Goal: Check status

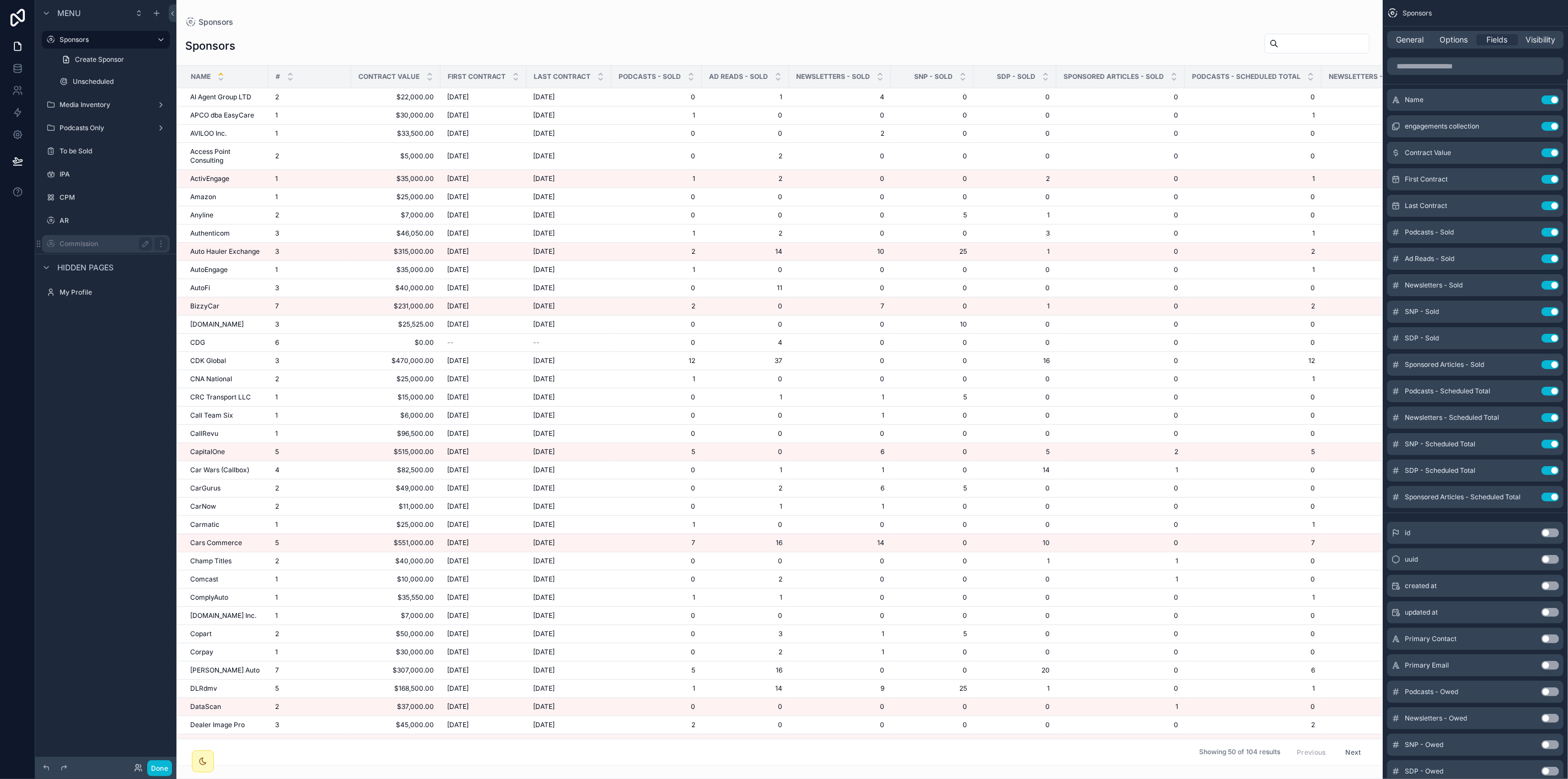
click at [112, 243] on label "Commission" at bounding box center [104, 244] width 88 height 9
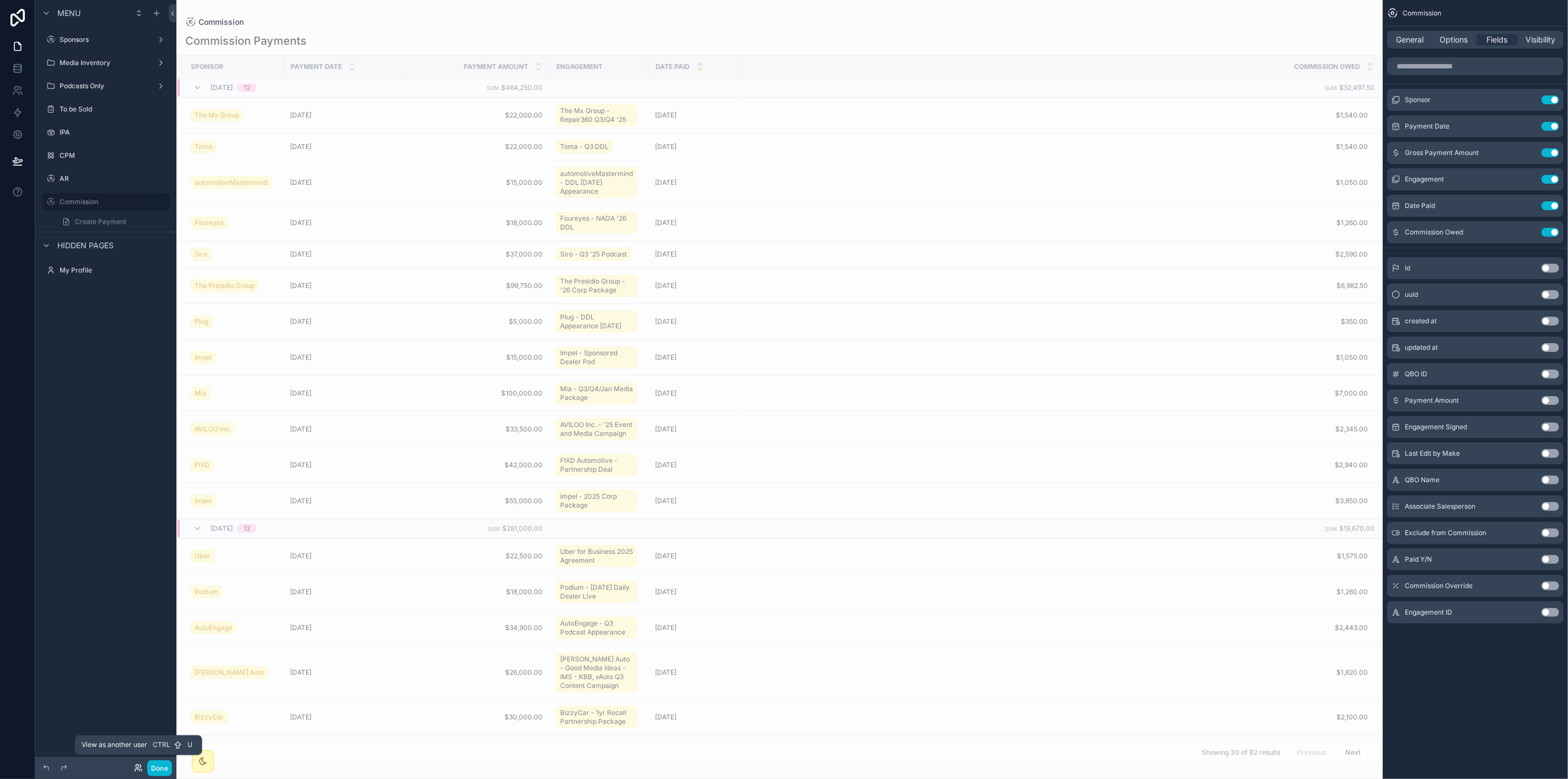
click at [140, 764] on icon at bounding box center [138, 768] width 9 height 9
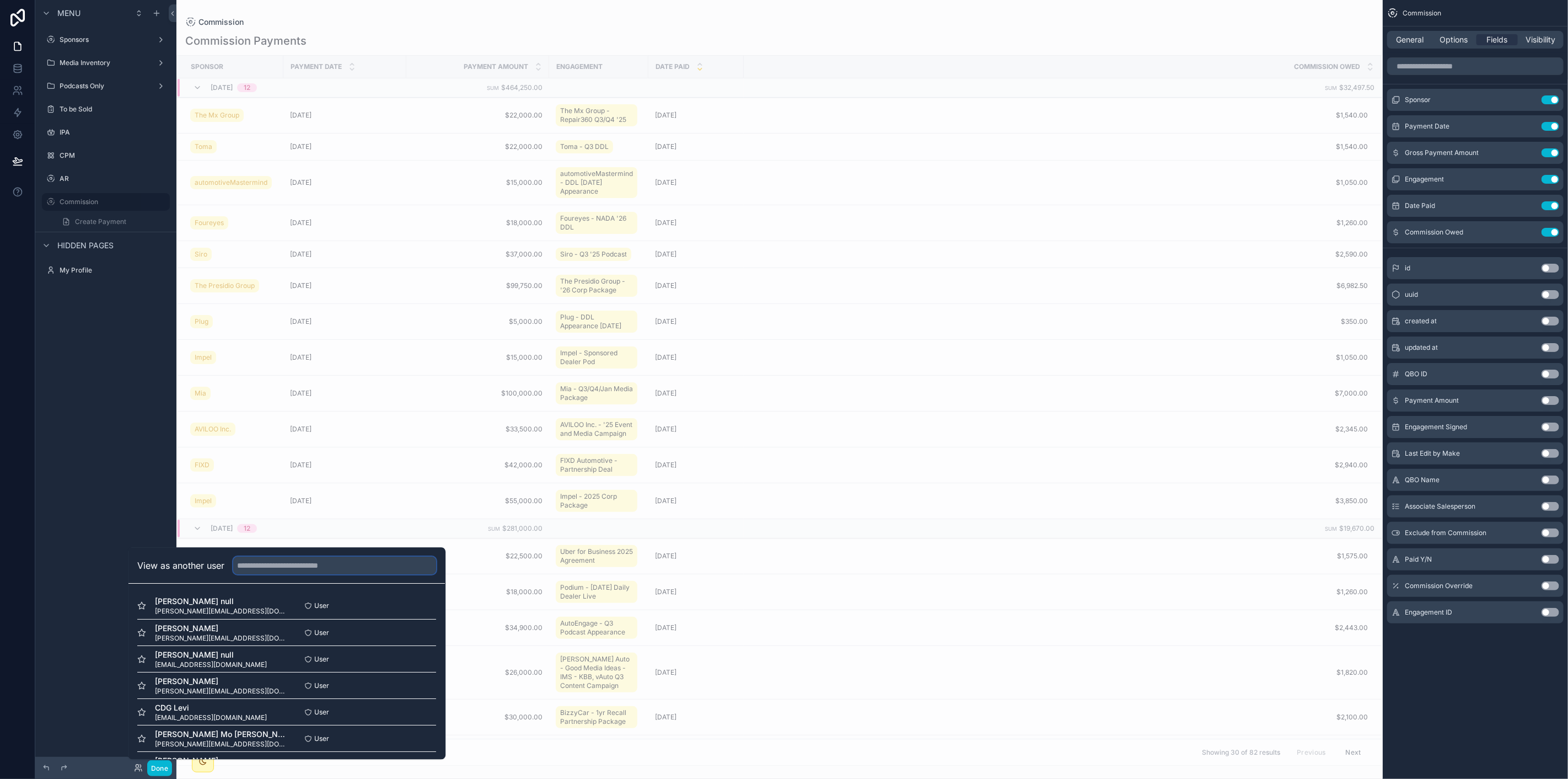
click at [315, 570] on input "text" at bounding box center [335, 565] width 202 height 17
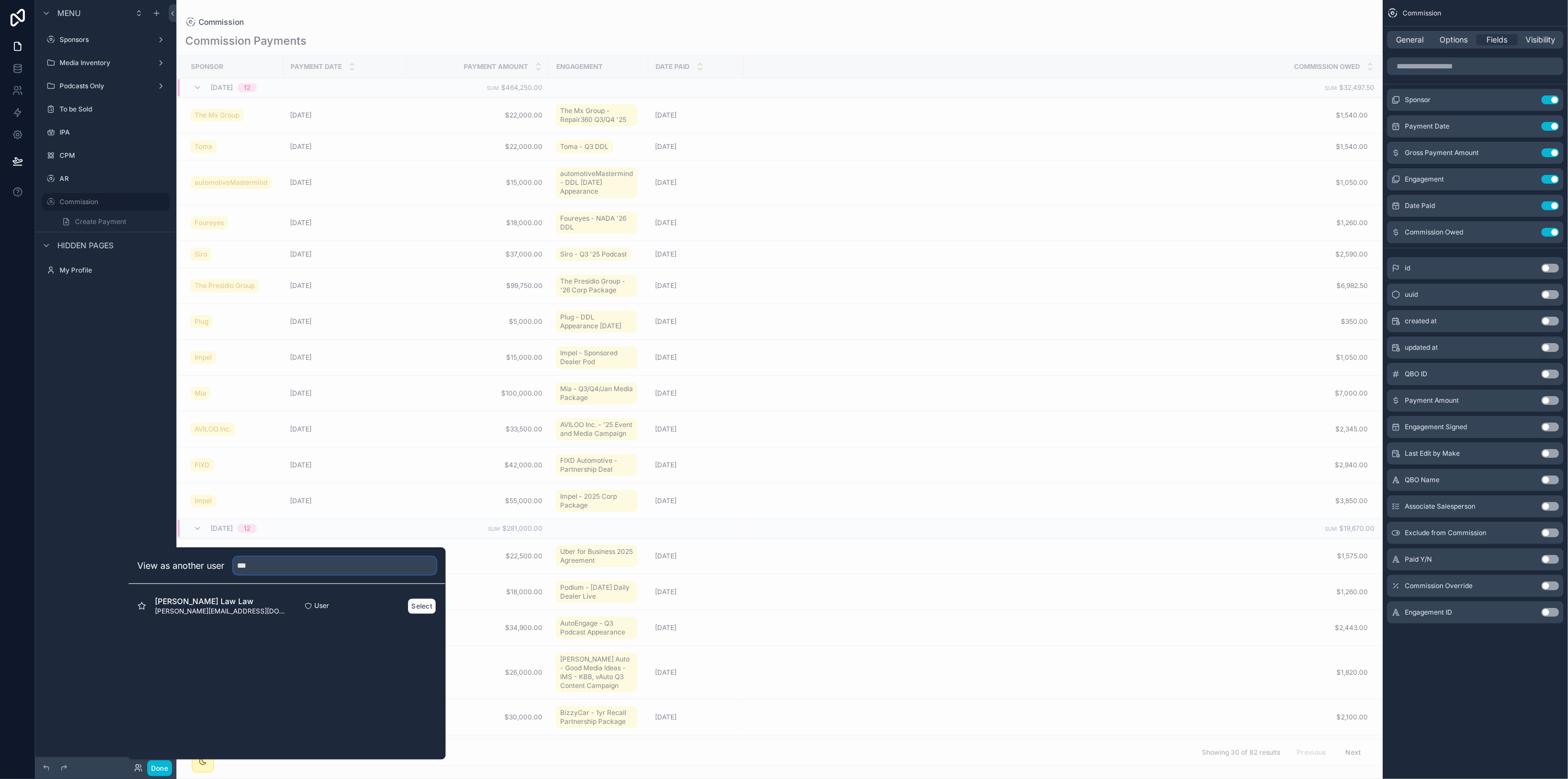
type input "***"
click at [423, 615] on div "[PERSON_NAME] Law [PERSON_NAME][EMAIL_ADDRESS][DOMAIN_NAME] User Select" at bounding box center [286, 605] width 299 height 27
click at [423, 612] on button "Select" at bounding box center [421, 606] width 29 height 16
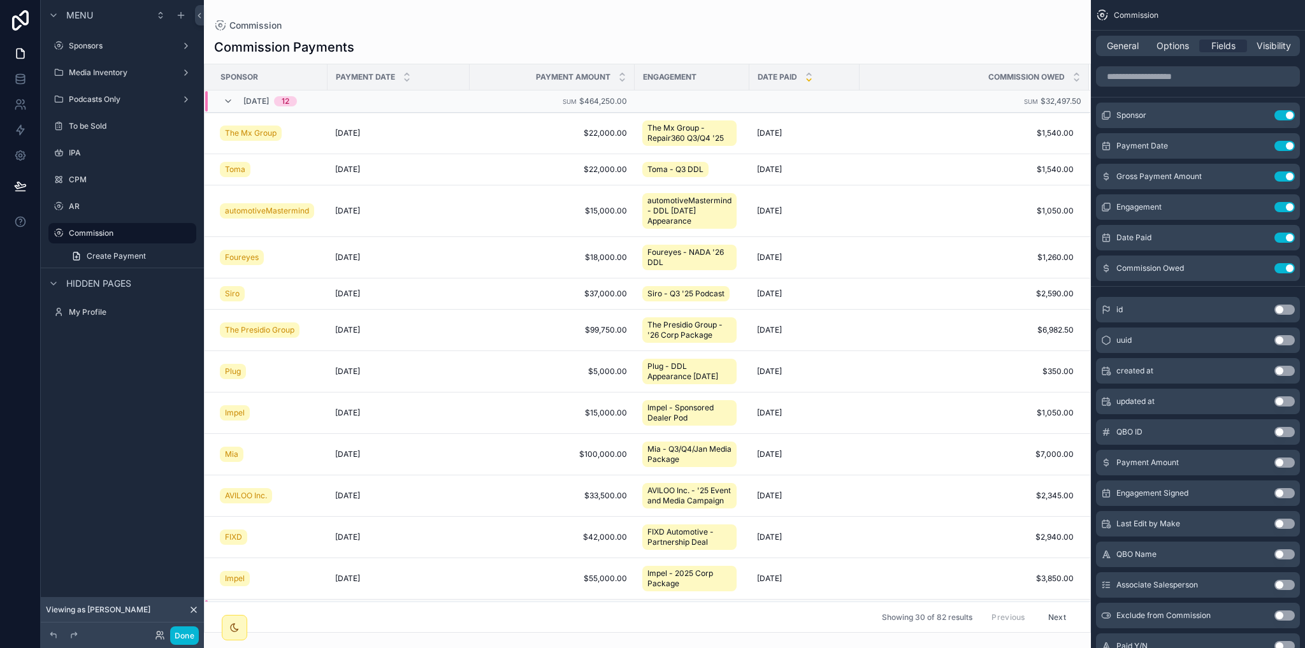
click at [1045, 96] on span "$32,497.50" at bounding box center [1061, 101] width 41 height 10
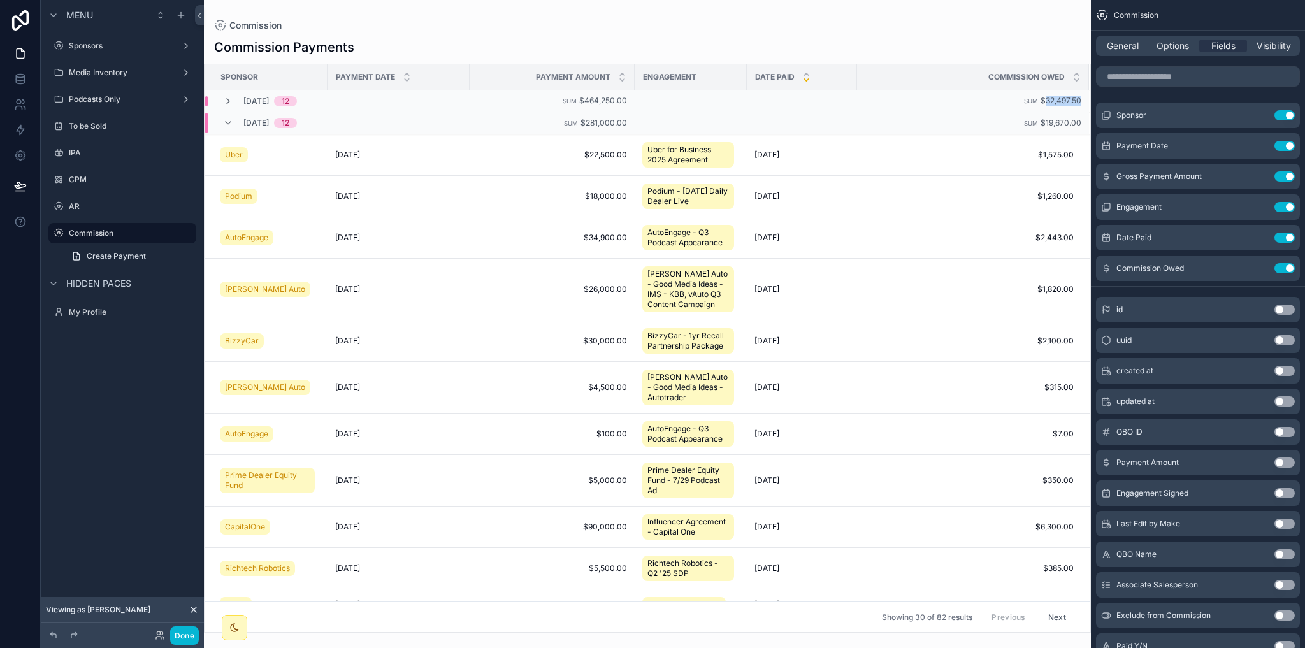
drag, startPoint x: 1079, startPoint y: 99, endPoint x: 1036, endPoint y: 99, distance: 42.7
click at [1036, 99] on td "Sum $32,497.50" at bounding box center [973, 101] width 232 height 22
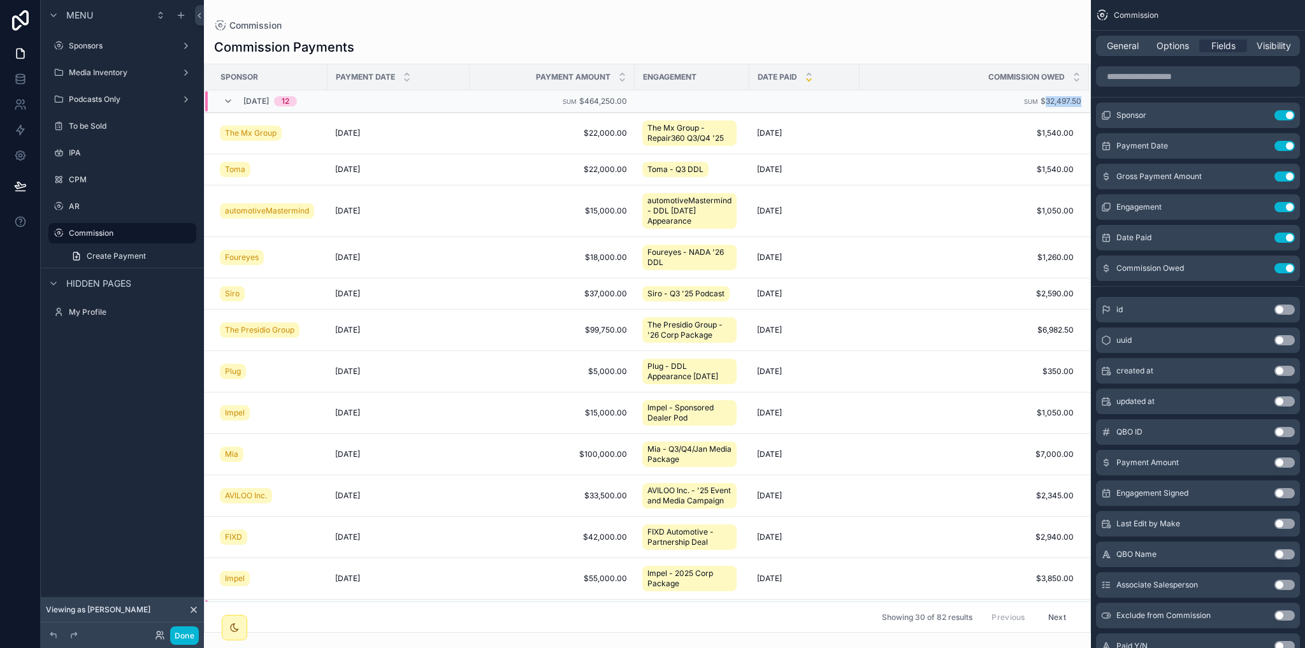
copy span "32,497.50"
drag, startPoint x: 1037, startPoint y: 104, endPoint x: 1072, endPoint y: 103, distance: 35.1
click at [1072, 103] on span "$32,497.50" at bounding box center [1061, 101] width 41 height 10
